Goal: Find specific page/section: Find specific page/section

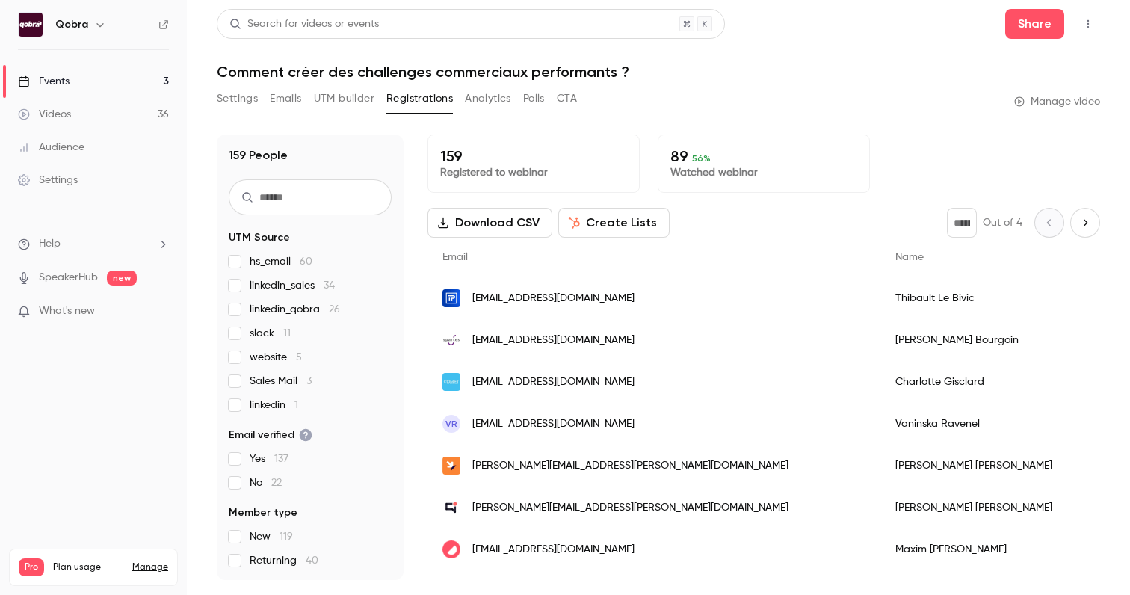
click at [124, 84] on link "Events 3" at bounding box center [93, 81] width 187 height 33
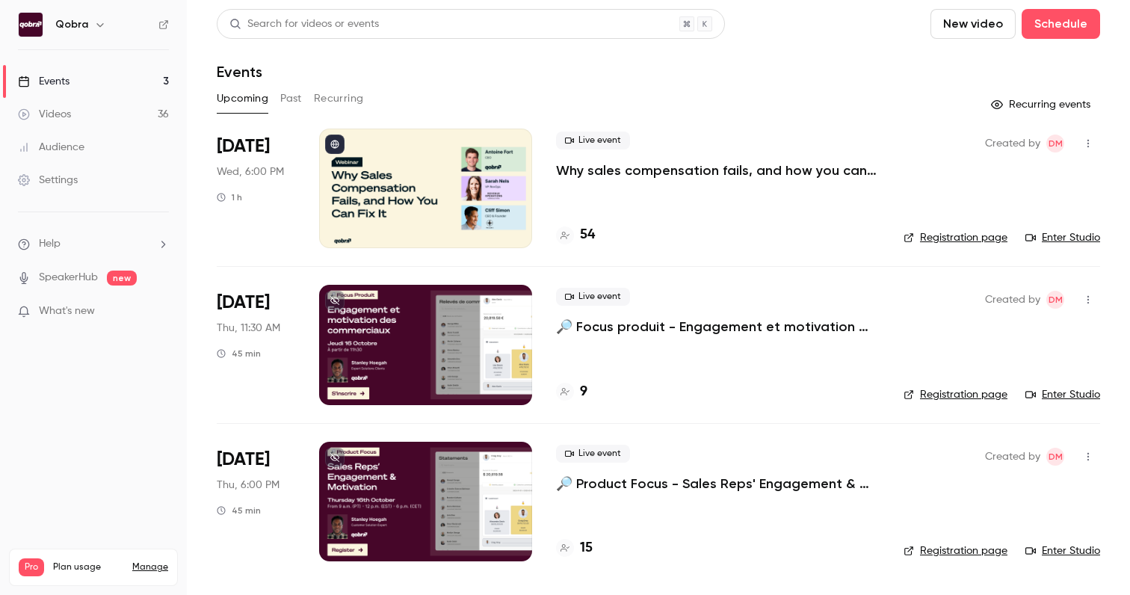
click at [589, 237] on h4 "54" at bounding box center [587, 235] width 15 height 20
